Goal: Task Accomplishment & Management: Manage account settings

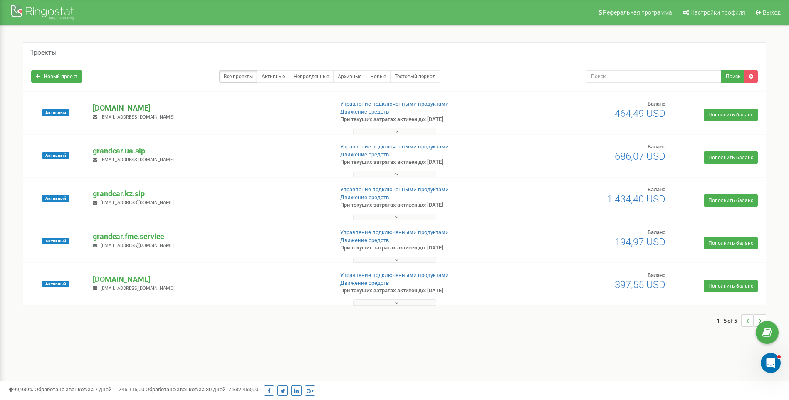
click at [138, 108] on p "[DOMAIN_NAME]" at bounding box center [210, 108] width 234 height 11
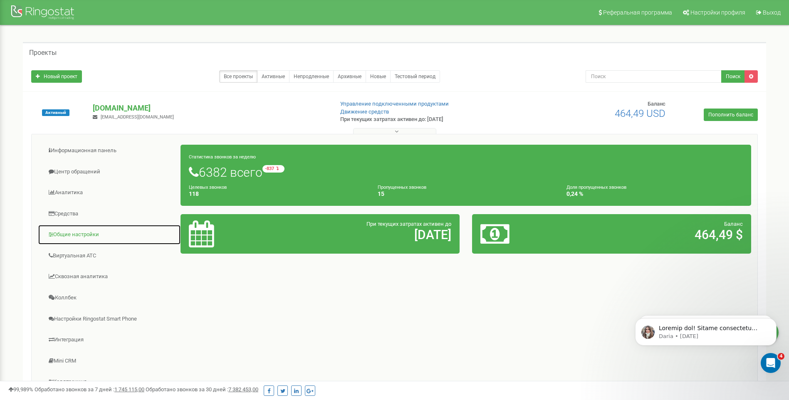
click at [89, 239] on link "Общие настройки" at bounding box center [109, 235] width 143 height 20
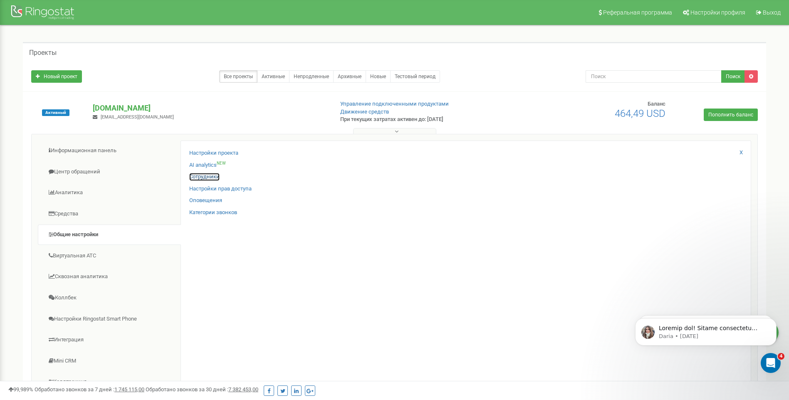
click at [212, 174] on link "Сотрудники" at bounding box center [204, 177] width 30 height 8
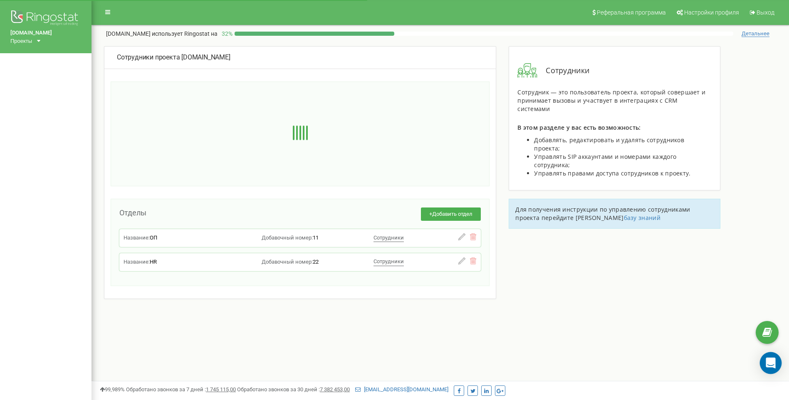
click at [770, 359] on icon "Open Intercom Messenger" at bounding box center [771, 363] width 10 height 11
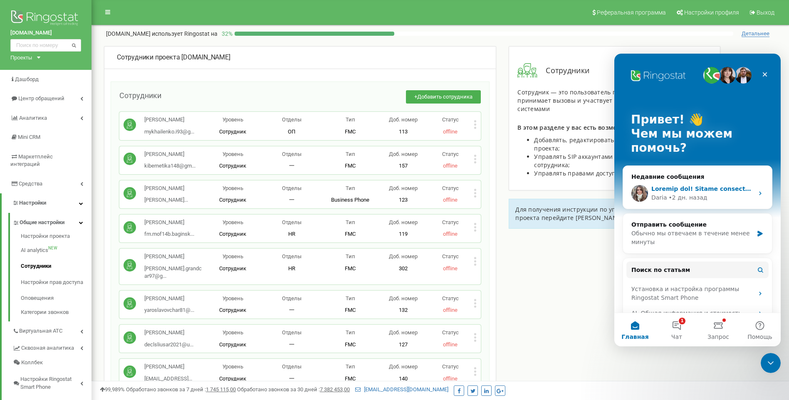
click at [694, 196] on div "• 2 дн. назад" at bounding box center [688, 197] width 39 height 9
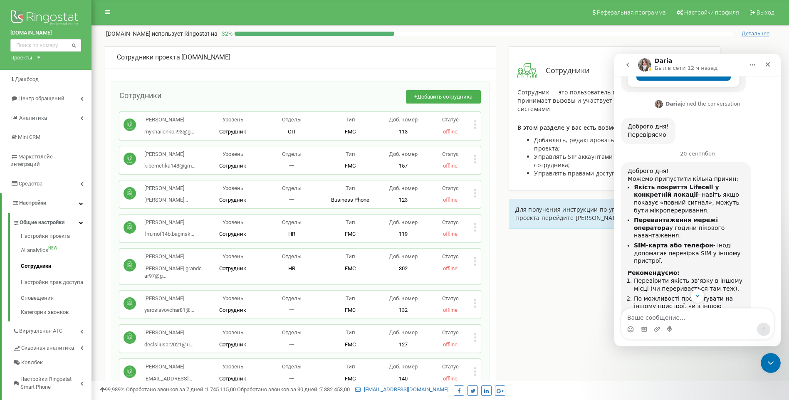
scroll to position [263, 0]
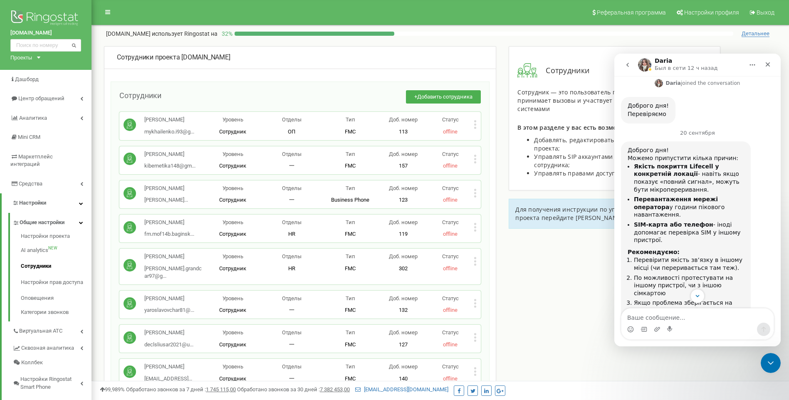
type textarea "l"
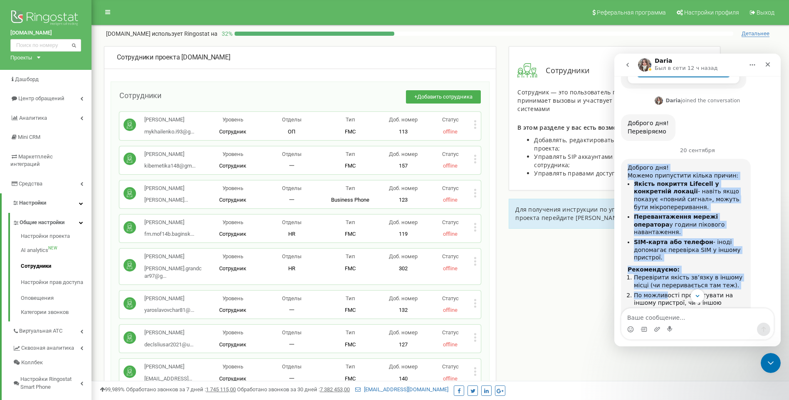
scroll to position [305, 0]
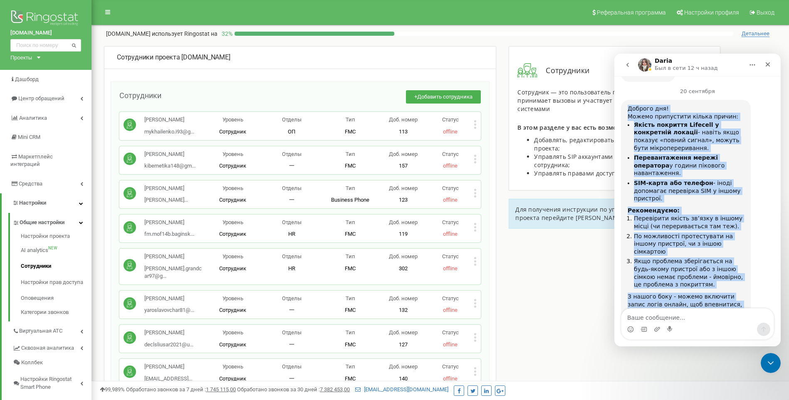
drag, startPoint x: 628, startPoint y: 176, endPoint x: 1204, endPoint y: 357, distance: 604.5
click at [710, 281] on div "Доброго дня! Можемо припустити кілька причин: Якість покриття Lifecell у конкре…" at bounding box center [686, 211] width 130 height 223
copy div "Доброго дня! Можемо припустити кілька причин: Якість покриття Lifecell у конкре…"
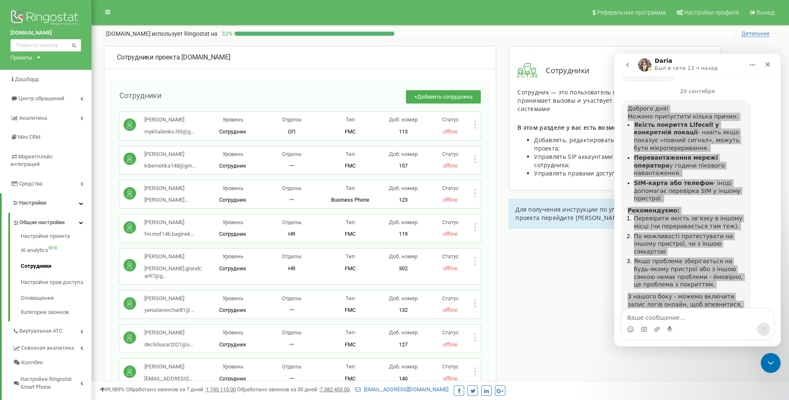
click at [262, 97] on div "+ Добавить сотрудника" at bounding box center [321, 101] width 320 height 22
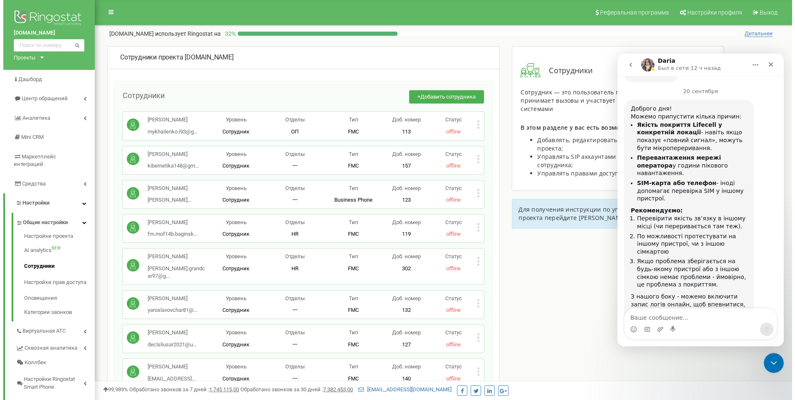
scroll to position [6272, 0]
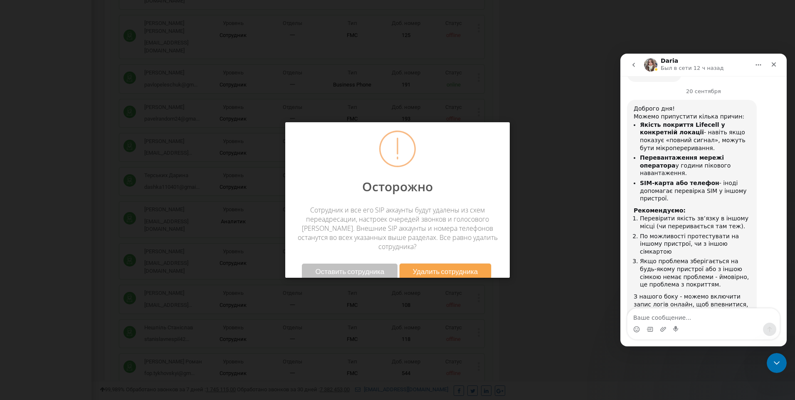
click at [436, 267] on span "Удалить сотрудника" at bounding box center [445, 271] width 65 height 9
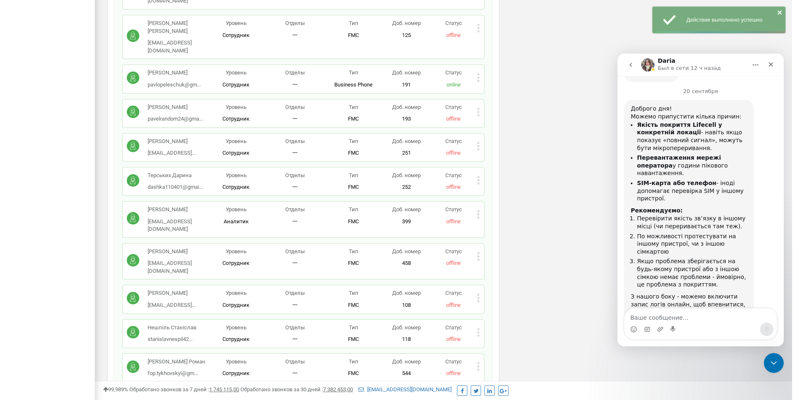
scroll to position [4437, 0]
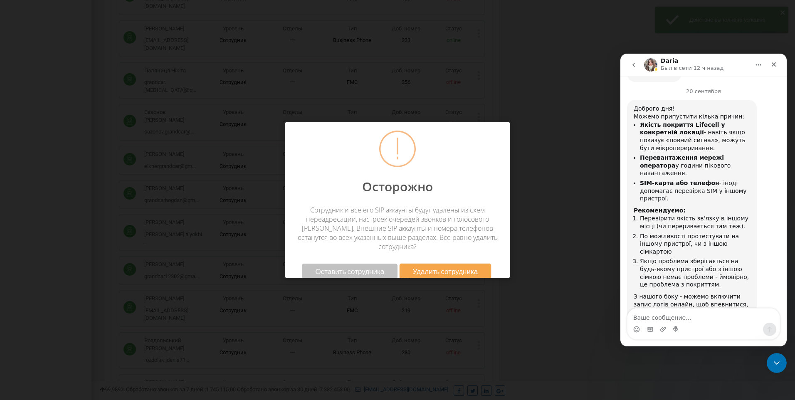
click at [463, 264] on button "Удалить сотрудника" at bounding box center [446, 271] width 92 height 15
